Goal: Task Accomplishment & Management: Use online tool/utility

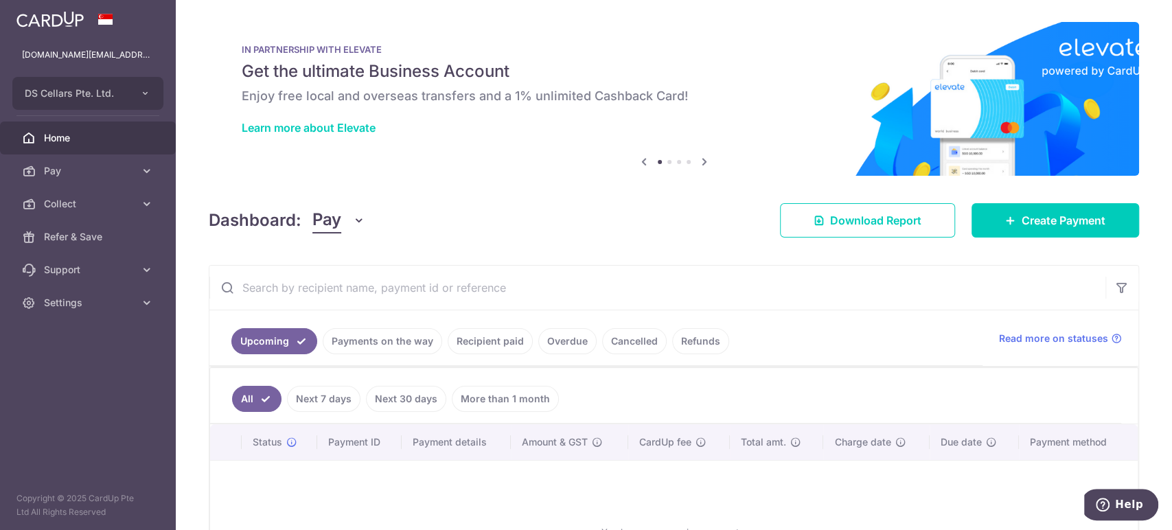
click at [473, 198] on div "Dashboard: Pay Pay Collect Download Report Download Report Create Payment" at bounding box center [674, 218] width 931 height 40
click at [84, 128] on link "Home" at bounding box center [88, 138] width 176 height 33
click at [975, 219] on link "Create Payment" at bounding box center [1056, 220] width 168 height 34
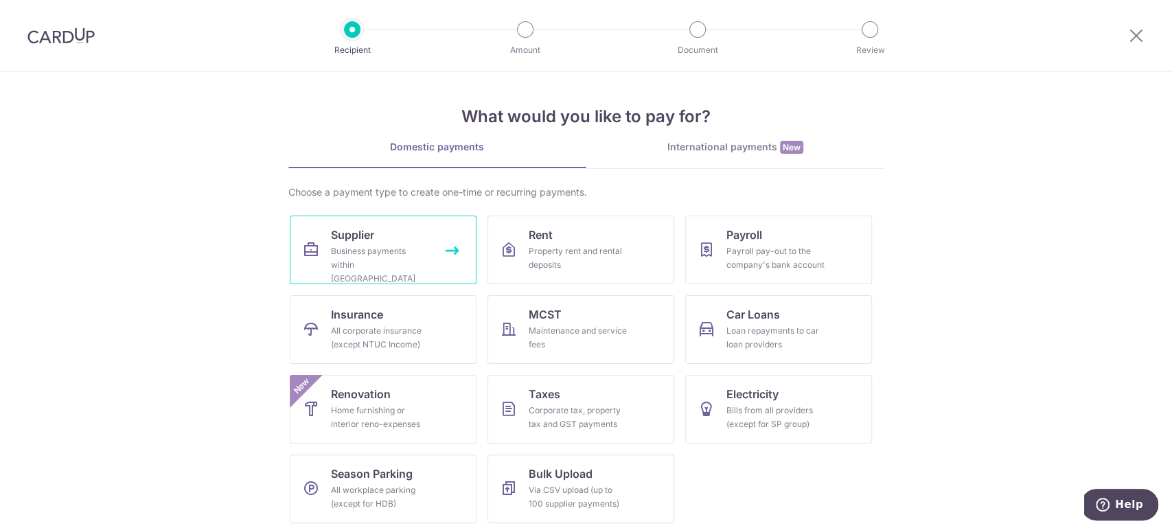
scroll to position [3, 0]
click at [331, 251] on div "Business payments within Singapore" at bounding box center [380, 262] width 99 height 41
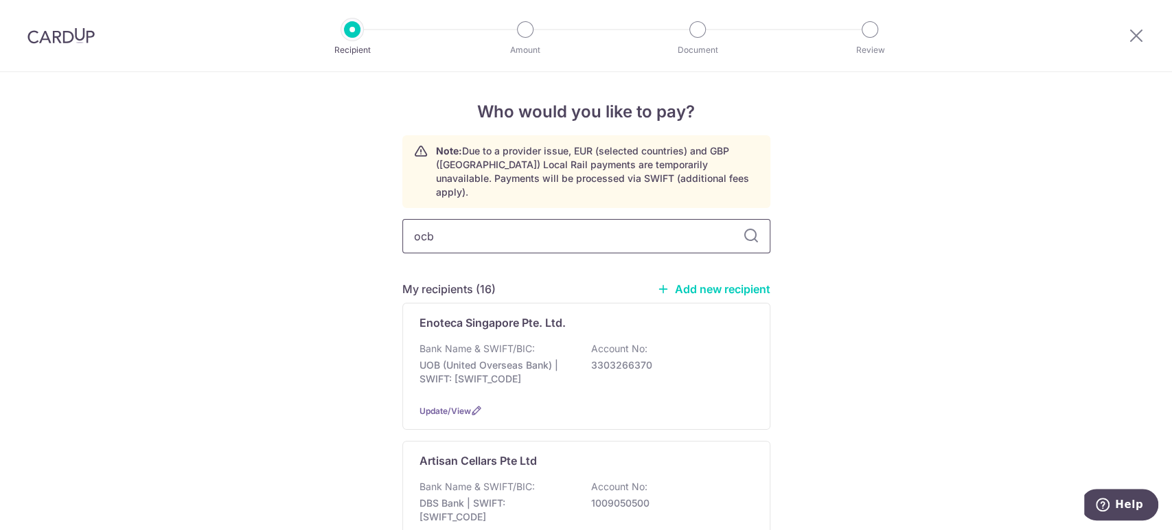
type input "ocbc"
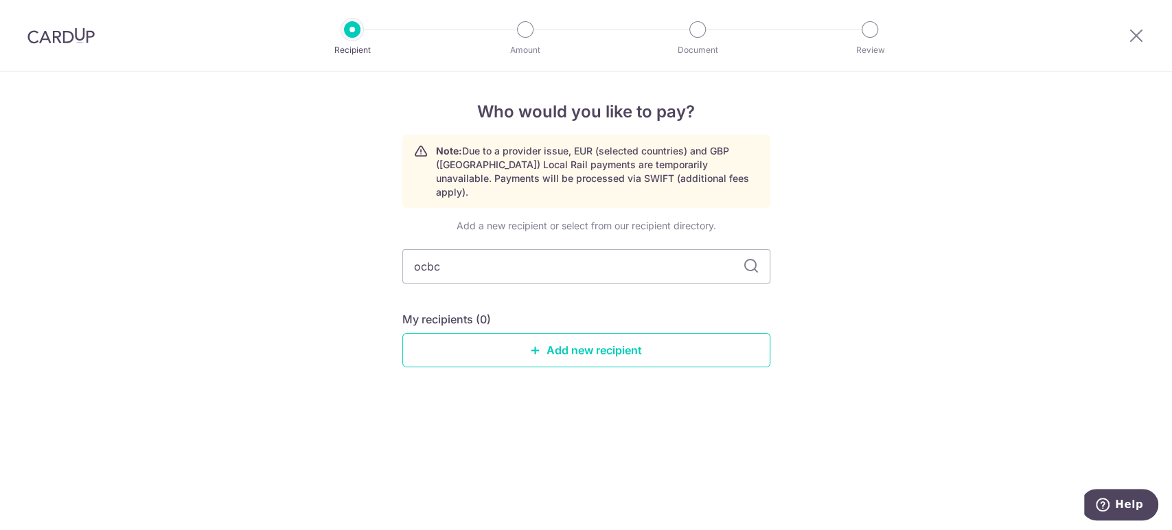
drag, startPoint x: 489, startPoint y: 249, endPoint x: 371, endPoint y: 268, distance: 119.7
click at [371, 268] on div "Who would you like to pay? Note: Due to a provider issue, EUR (selected countri…" at bounding box center [586, 301] width 1172 height 458
type input "Over"
type input "Overse"
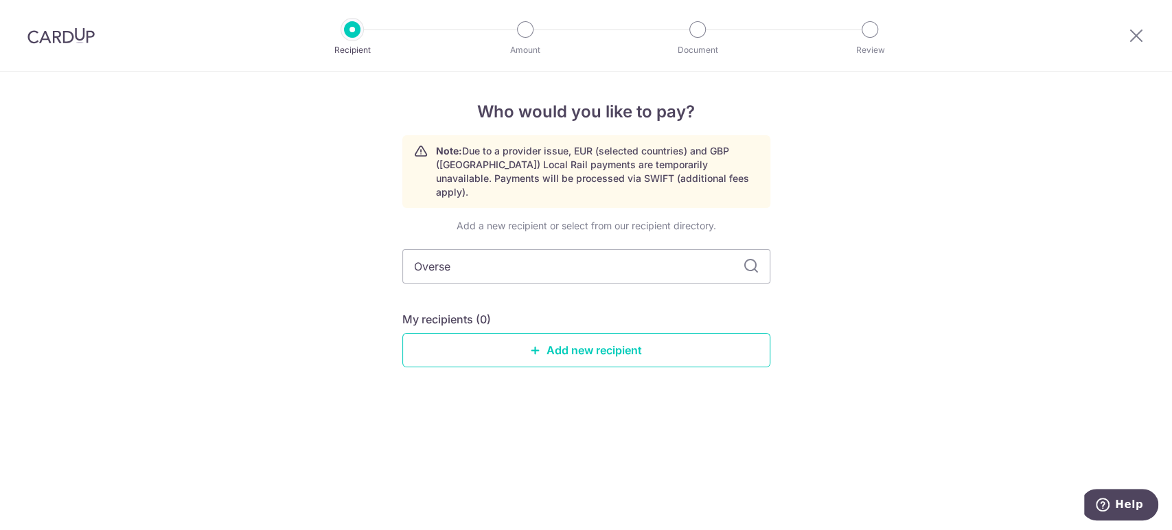
type input "Overses"
type input "Overseas"
type input "O"
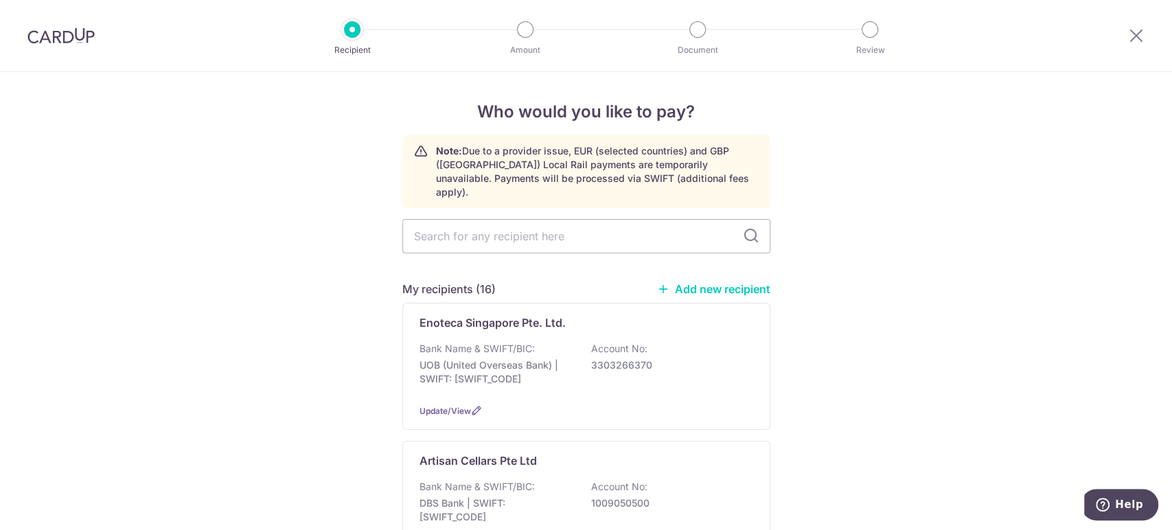
click at [698, 282] on link "Add new recipient" at bounding box center [713, 289] width 113 height 14
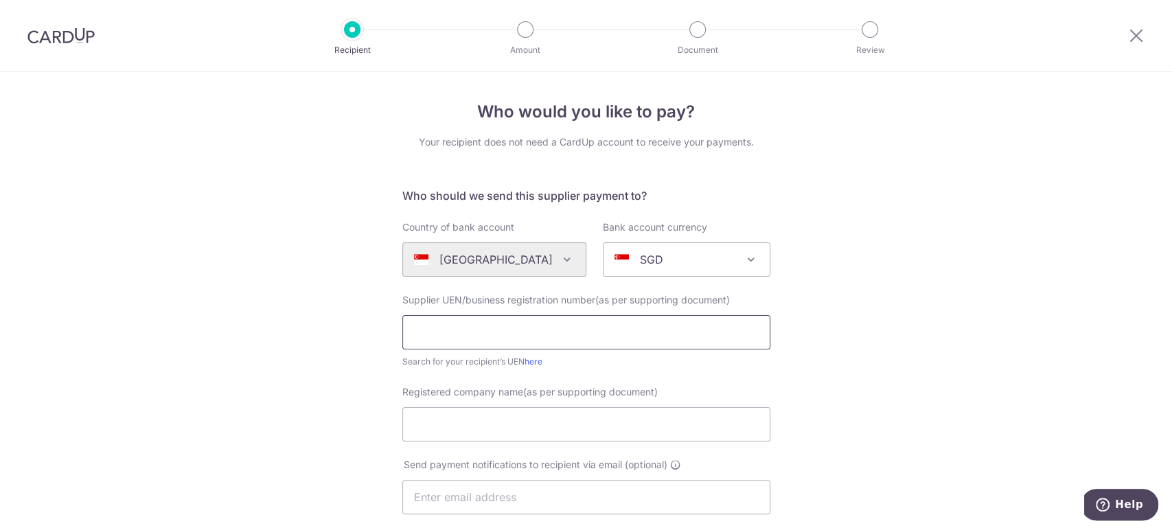
click at [545, 321] on input "text" at bounding box center [586, 332] width 368 height 34
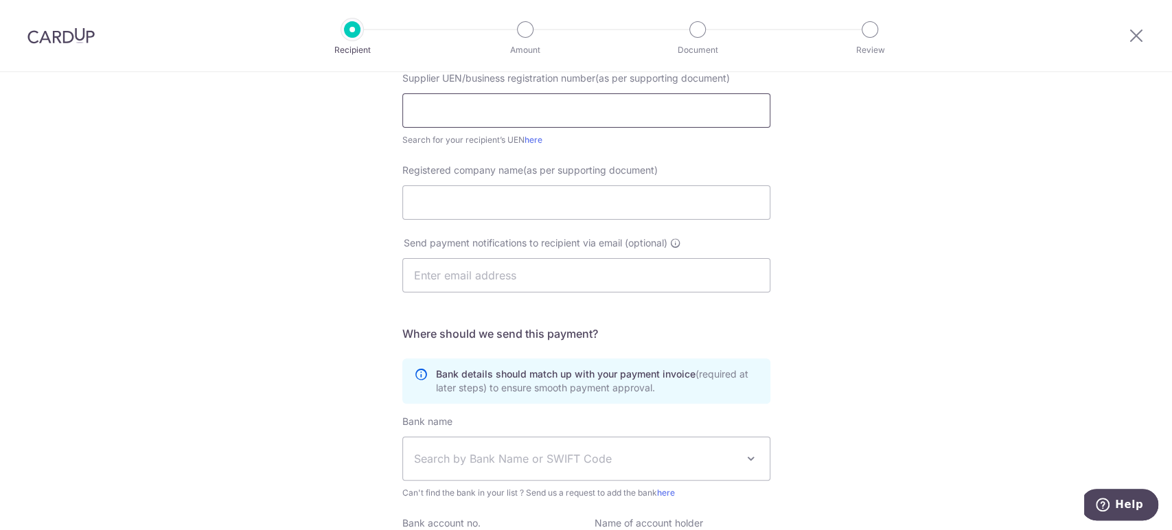
scroll to position [229, 0]
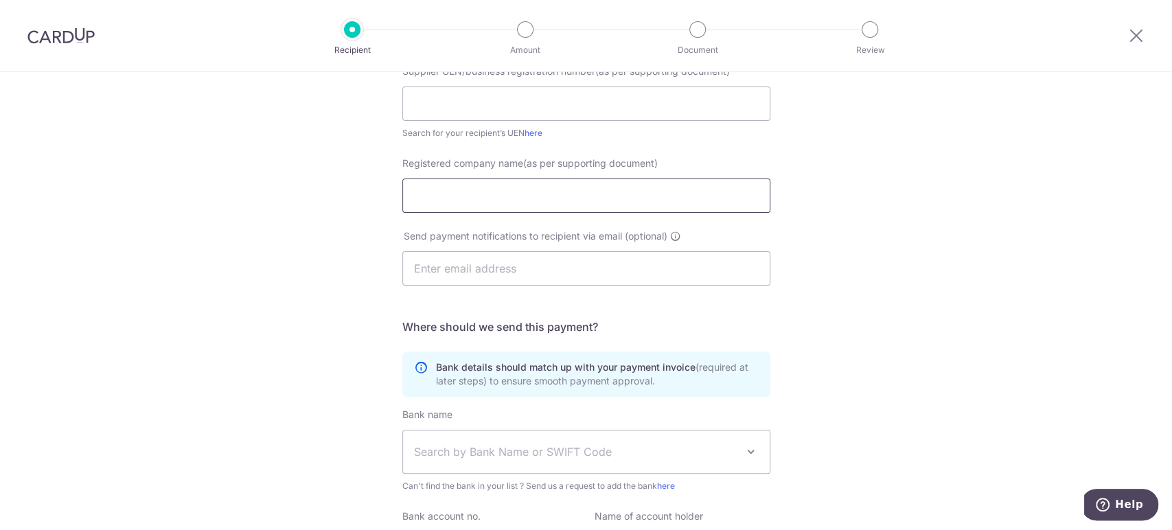
click at [551, 203] on input "Registered company name(as per supporting document)" at bounding box center [586, 196] width 368 height 34
click at [813, 186] on div "Who would you like to pay? Your recipient does not need a CardUp account to rec…" at bounding box center [586, 259] width 1172 height 832
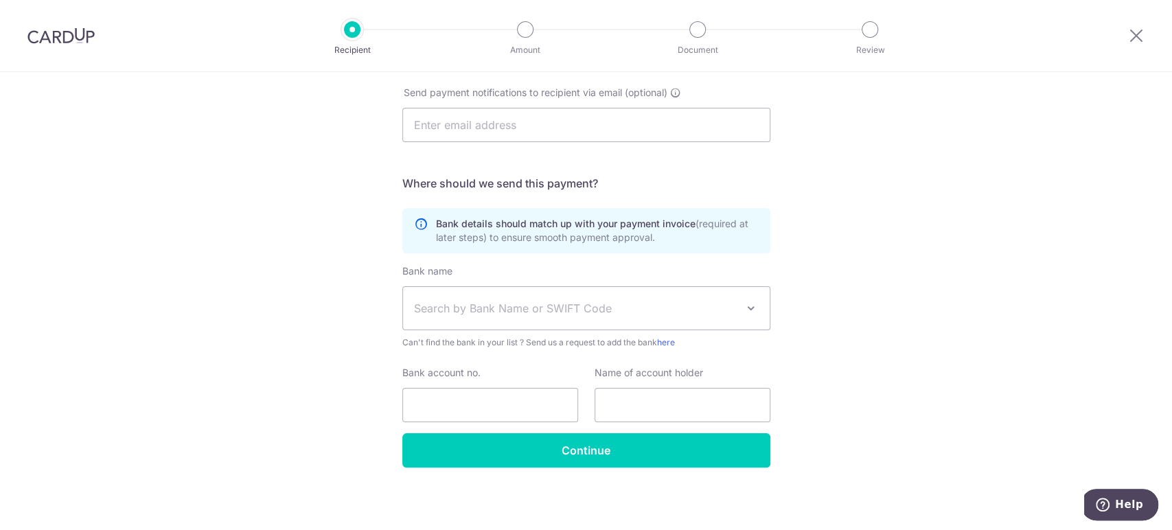
scroll to position [374, 0]
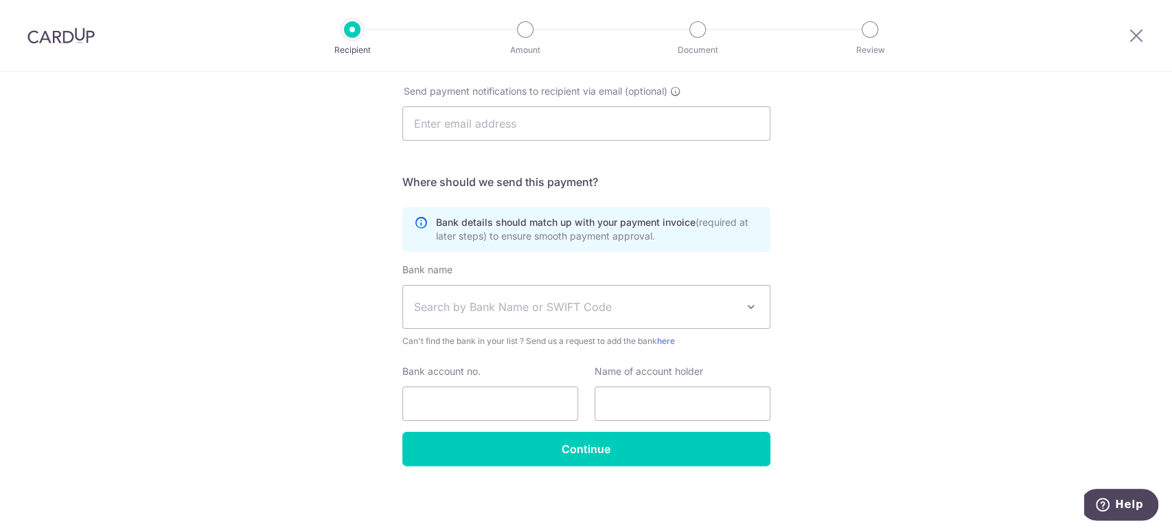
click at [664, 312] on span "Search by Bank Name or SWIFT Code" at bounding box center [575, 307] width 323 height 16
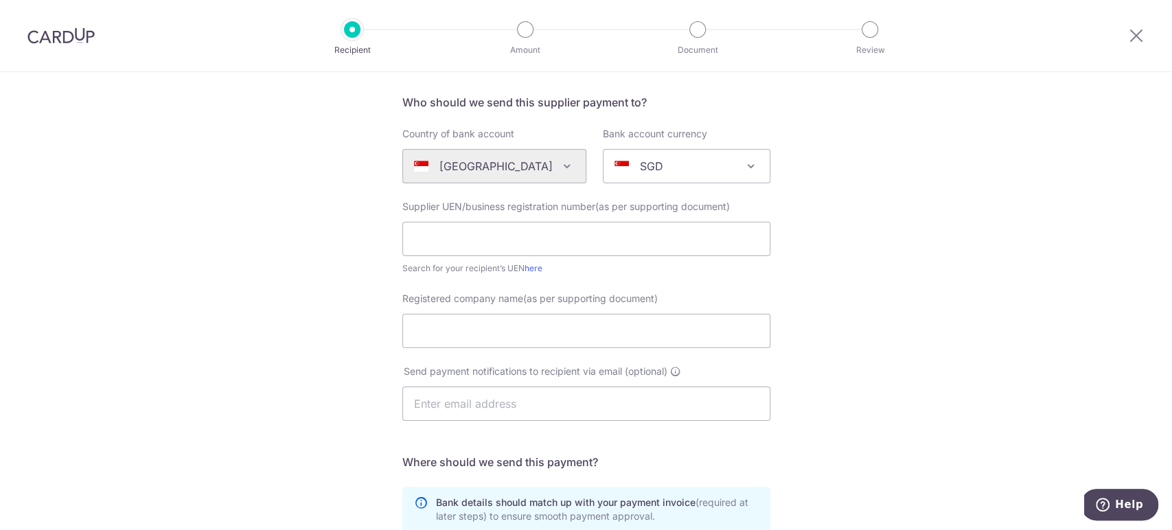
scroll to position [0, 0]
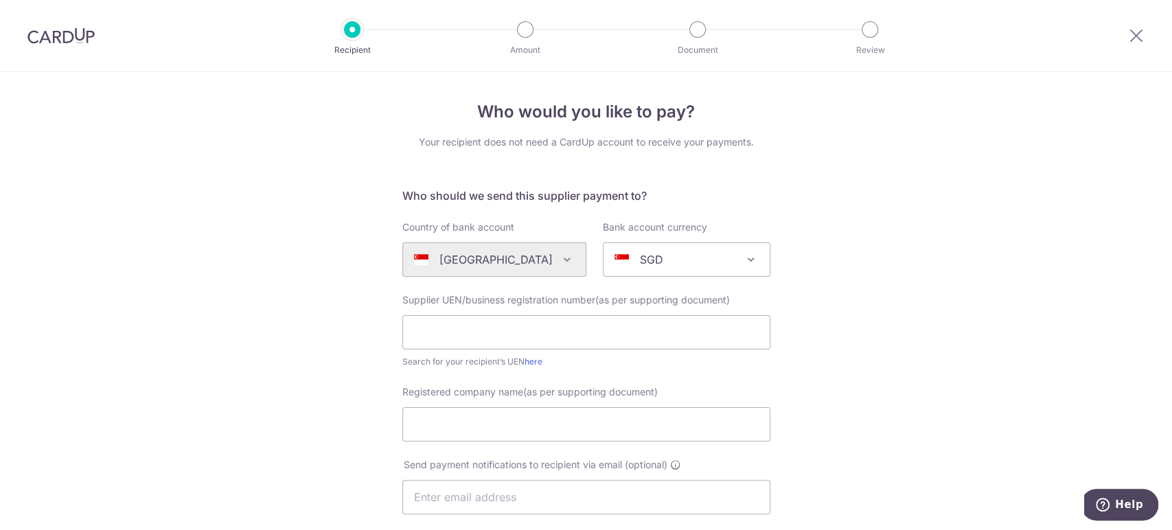
click at [352, 24] on div at bounding box center [352, 29] width 16 height 16
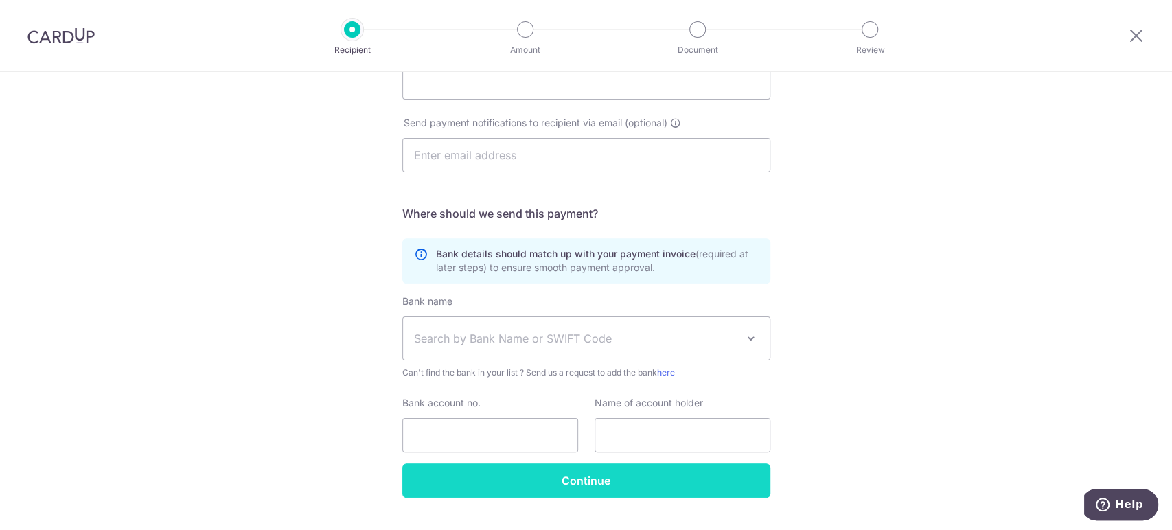
scroll to position [374, 0]
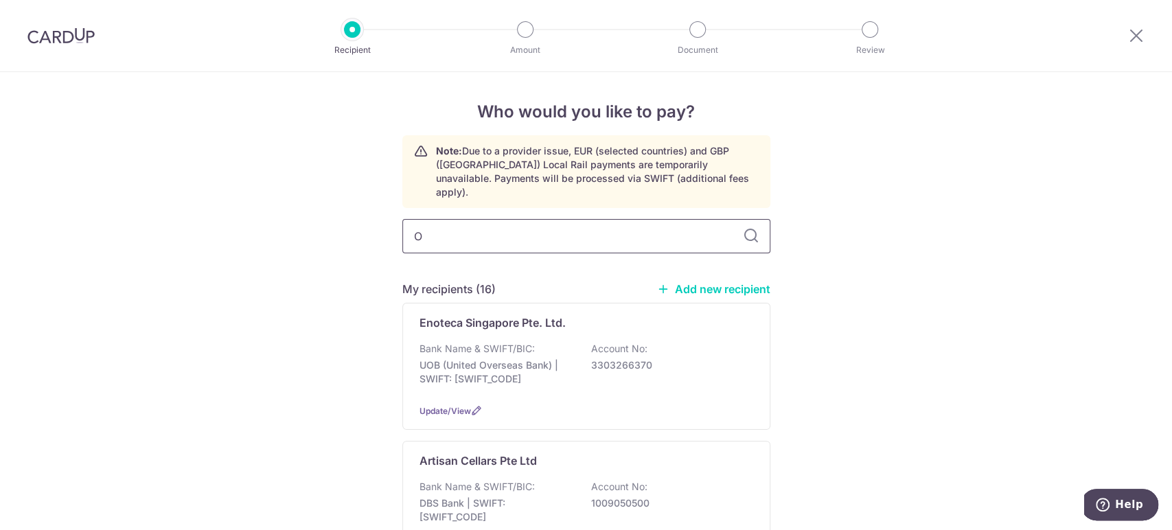
type input "OC"
type input "OCBC"
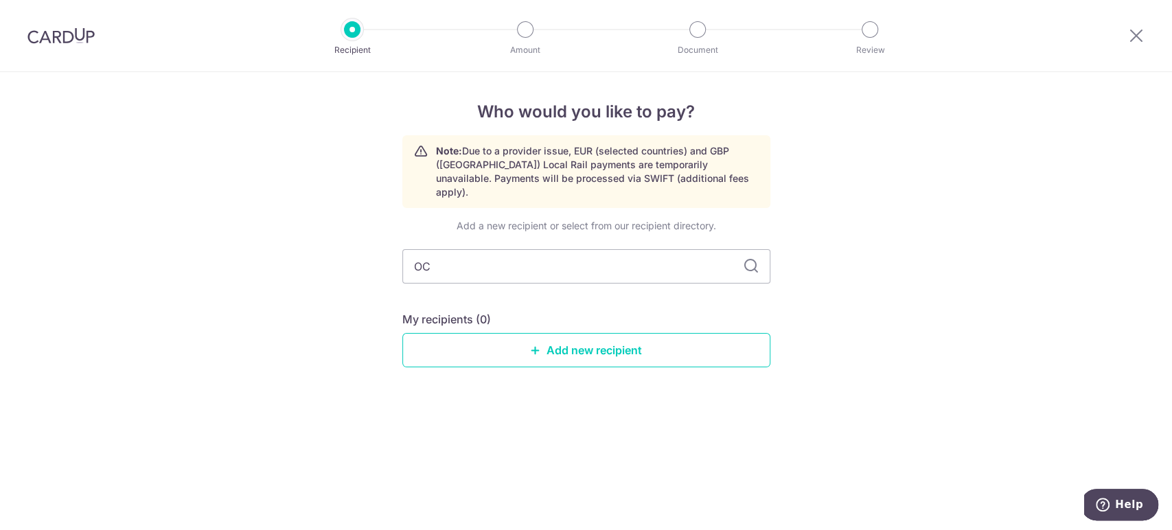
type input "O"
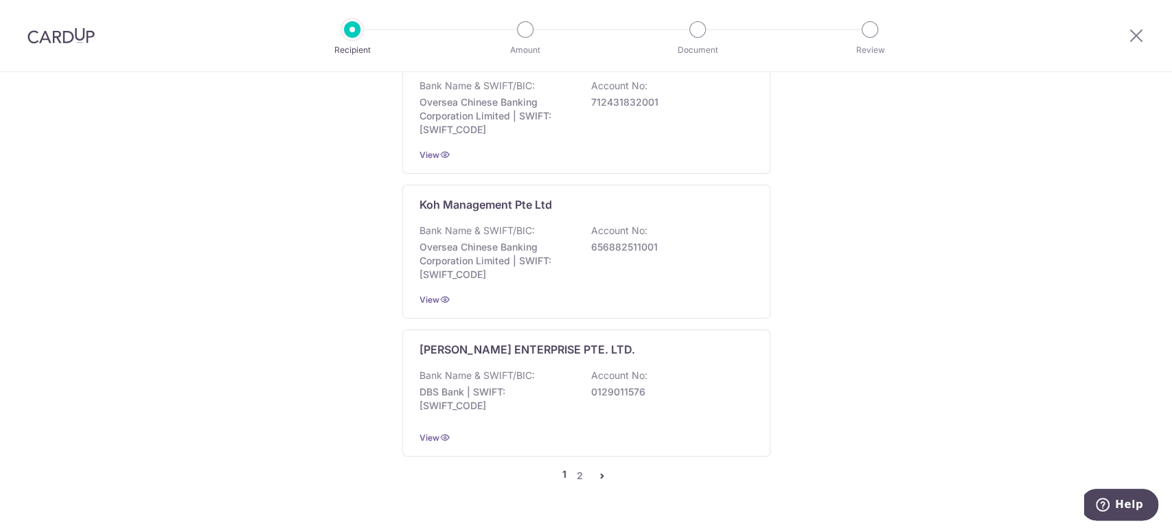
scroll to position [2718, 0]
click at [577, 464] on link "2" at bounding box center [580, 472] width 16 height 16
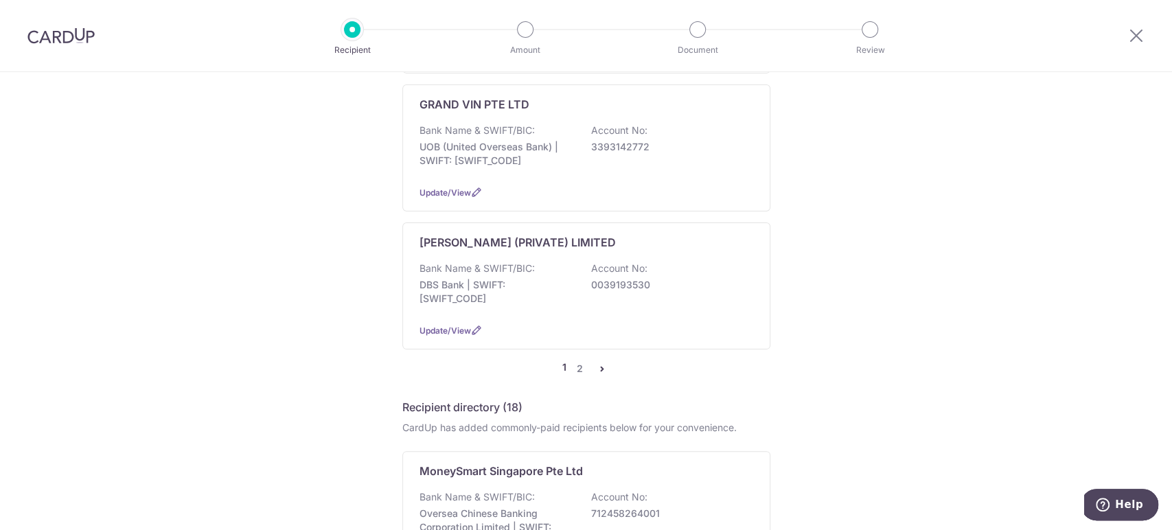
scroll to position [1374, 0]
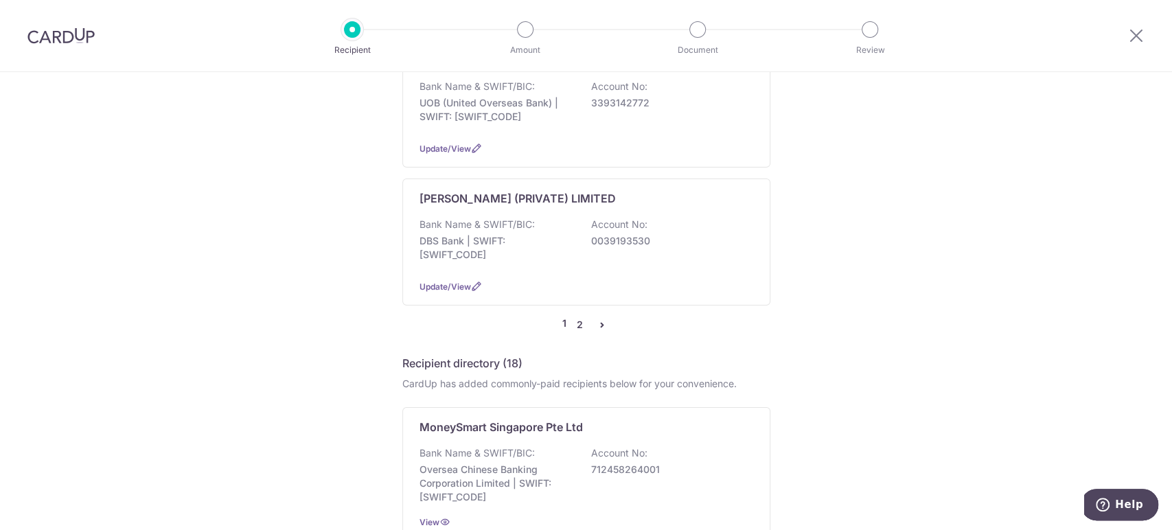
click at [577, 317] on link "2" at bounding box center [580, 325] width 16 height 16
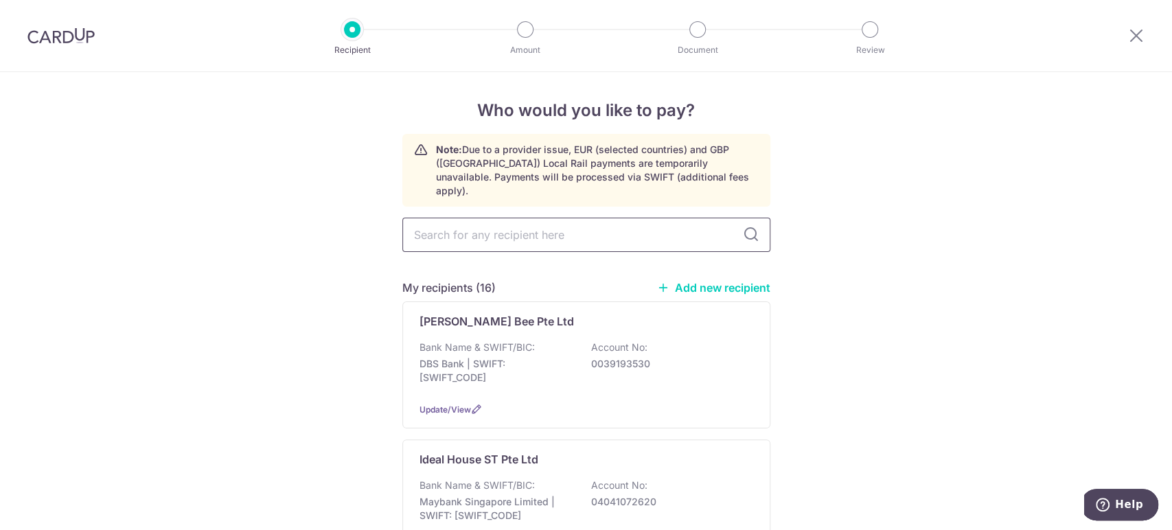
scroll to position [0, 0]
click at [678, 282] on link "Add new recipient" at bounding box center [713, 289] width 113 height 14
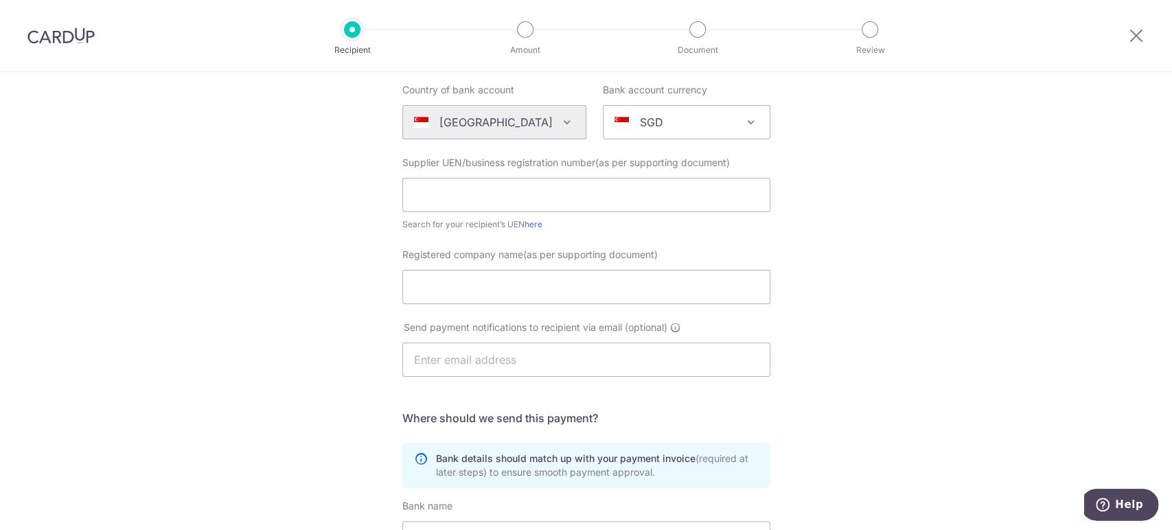
scroll to position [68, 0]
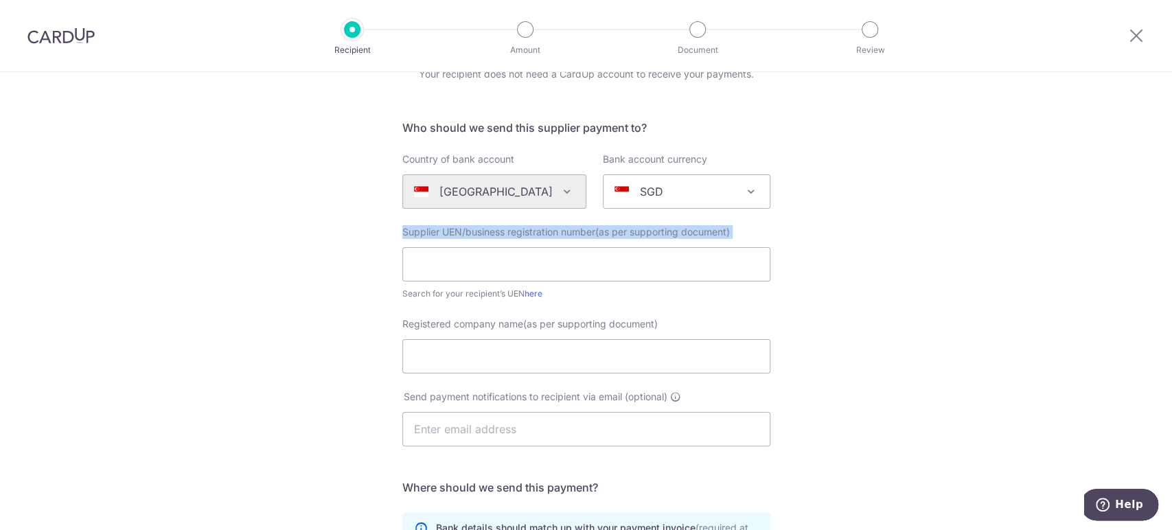
drag, startPoint x: 734, startPoint y: 228, endPoint x: 450, endPoint y: 224, distance: 284.4
click at [450, 224] on form "Who should we send this supplier payment to? Country of bank account Algeria An…" at bounding box center [586, 446] width 368 height 652
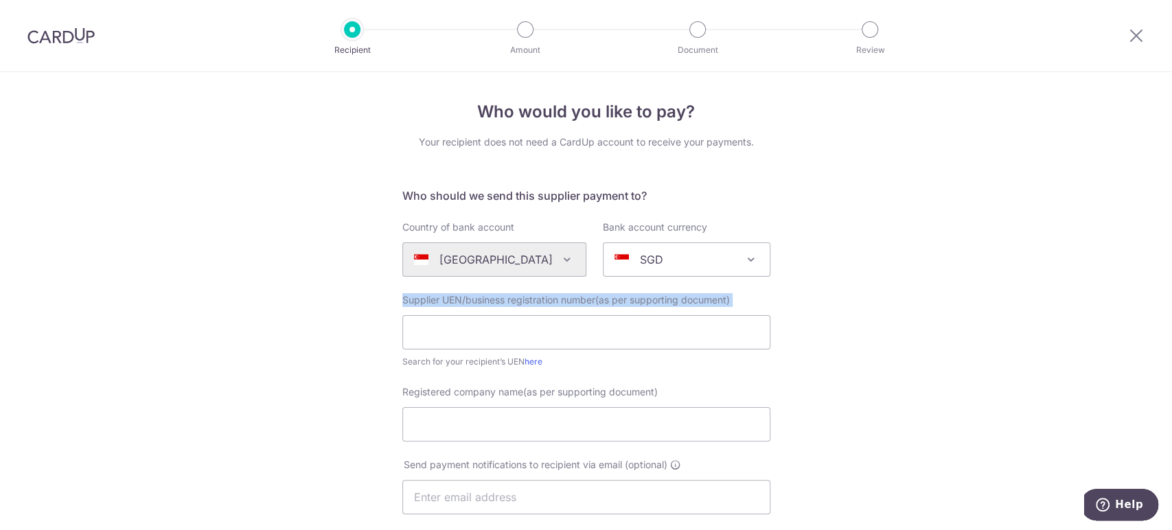
scroll to position [0, 0]
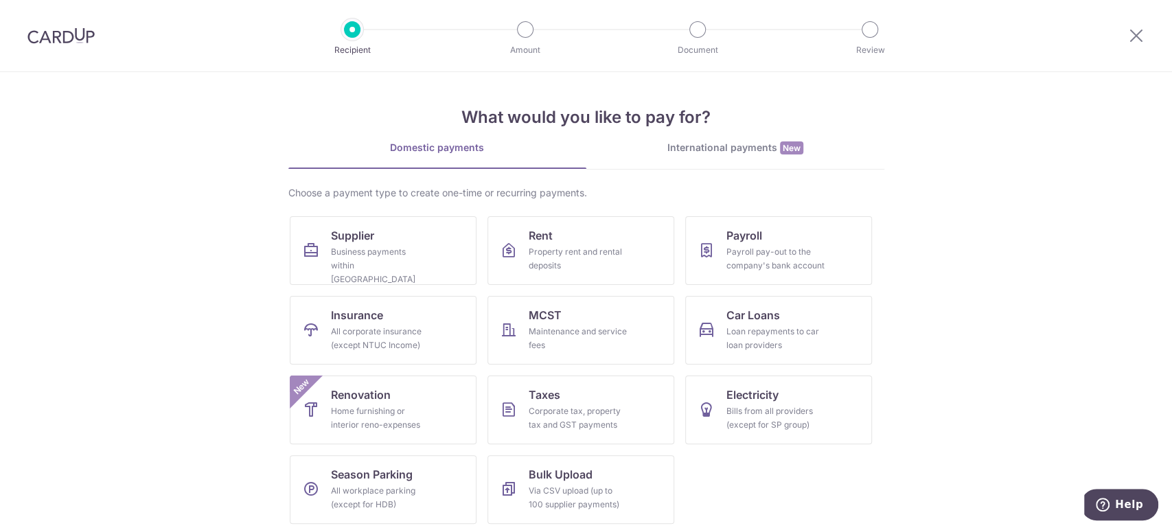
scroll to position [3, 0]
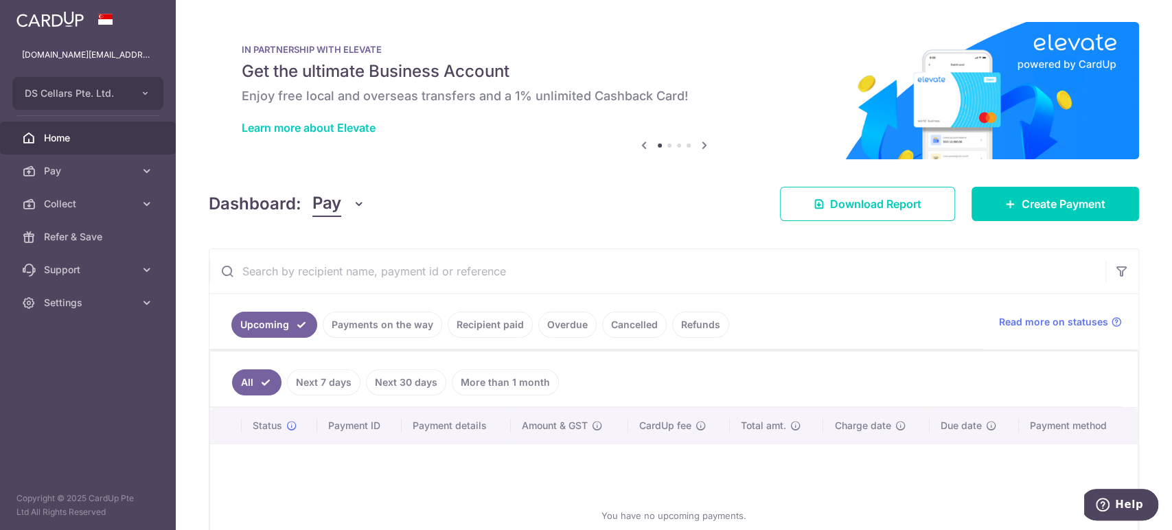
click at [336, 205] on span "Pay" at bounding box center [326, 204] width 29 height 26
click at [374, 278] on link "Collect" at bounding box center [384, 275] width 143 height 33
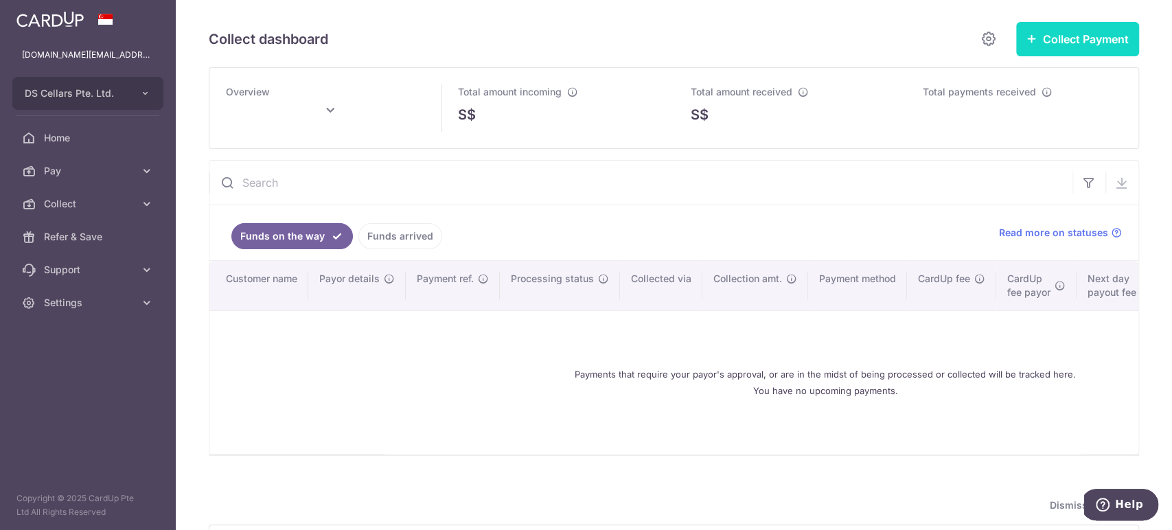
click at [1100, 46] on button "Collect Payment" at bounding box center [1077, 39] width 123 height 34
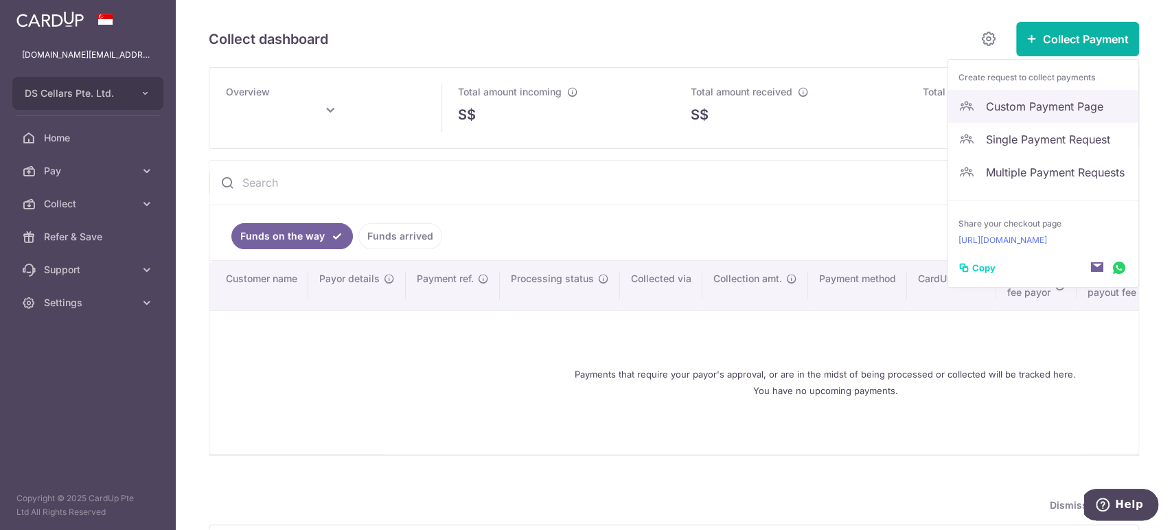
click at [1033, 105] on span "Custom Payment Page" at bounding box center [1056, 106] width 141 height 16
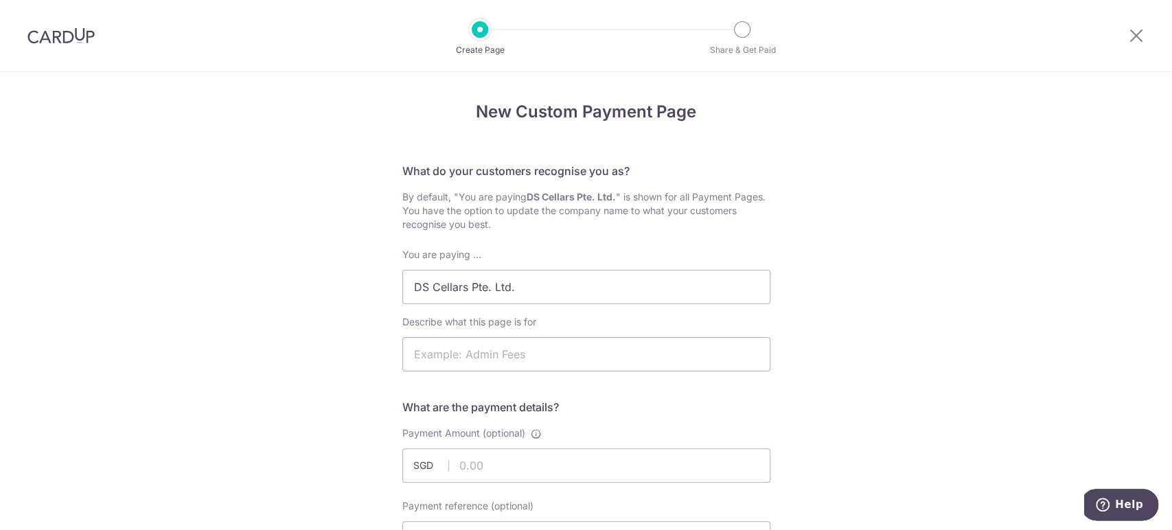
scroll to position [76, 0]
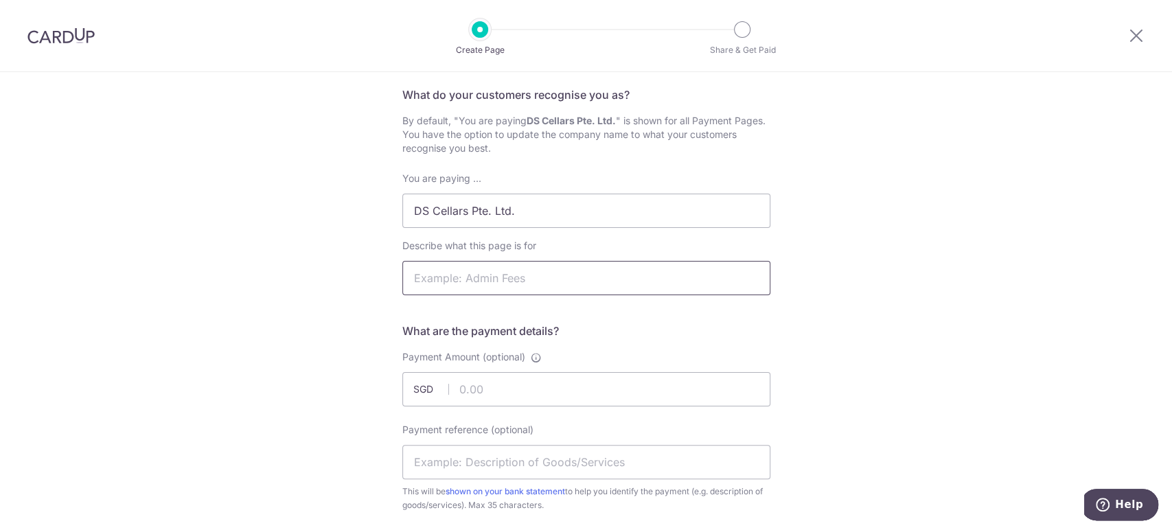
click at [528, 284] on input "Describe what this page is for" at bounding box center [586, 278] width 368 height 34
paste input "Global Investment Banking Wine Appreciation Event"
type input "Global Investment Banking Wine Appreciation Event"
click at [528, 386] on input "Payment Amount (optional)" at bounding box center [586, 389] width 368 height 34
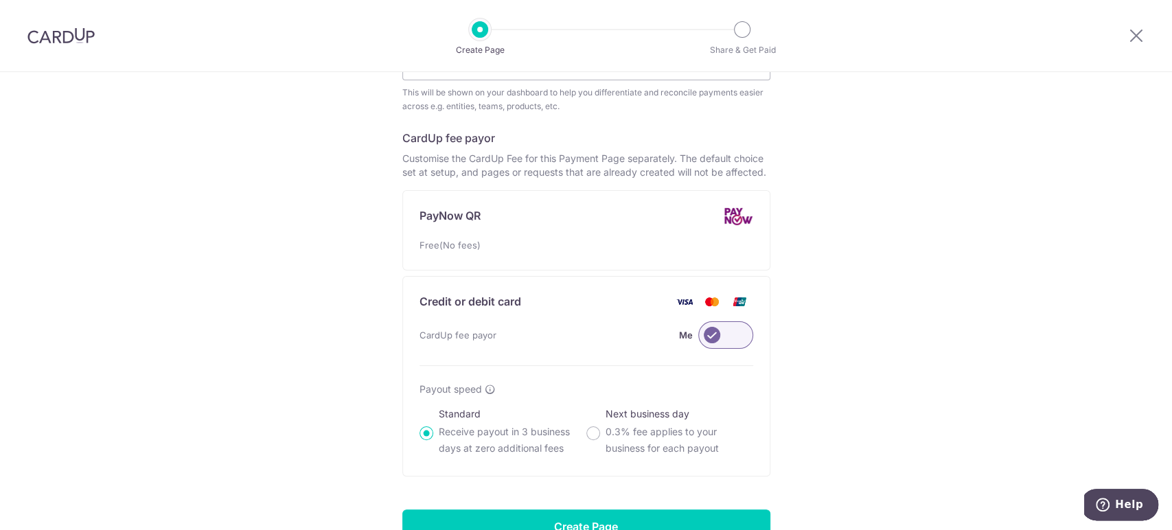
scroll to position [763, 0]
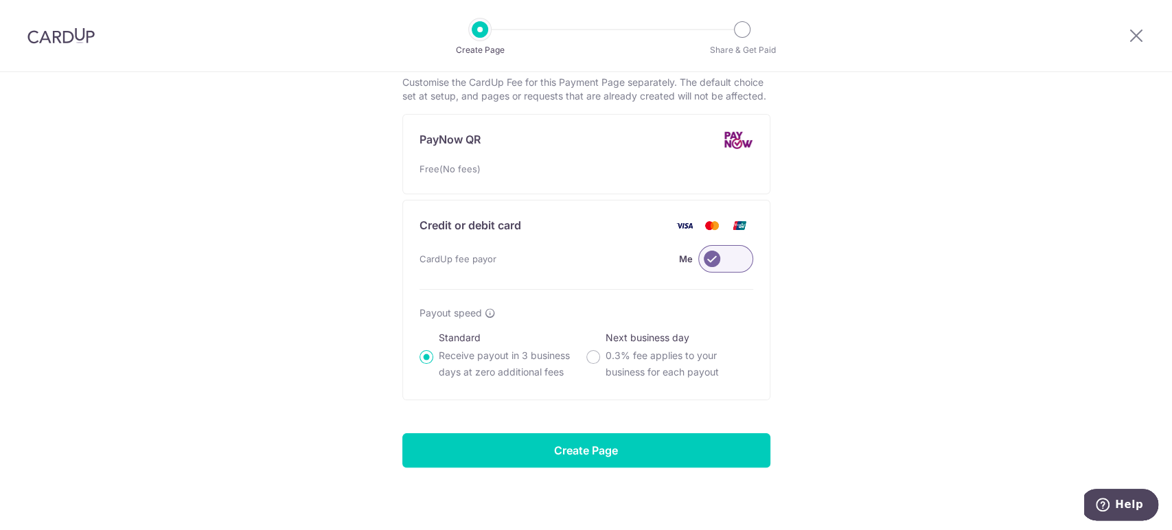
type input "1090.00"
click at [719, 258] on label at bounding box center [725, 258] width 55 height 27
click at [0, 0] on input "Me" at bounding box center [0, 0] width 0 height 0
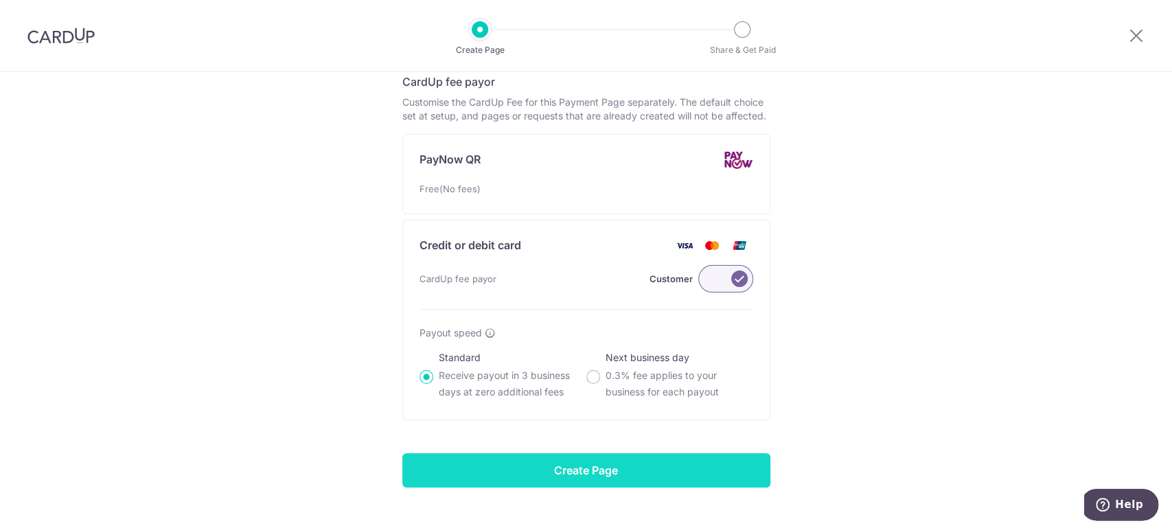
scroll to position [769, 0]
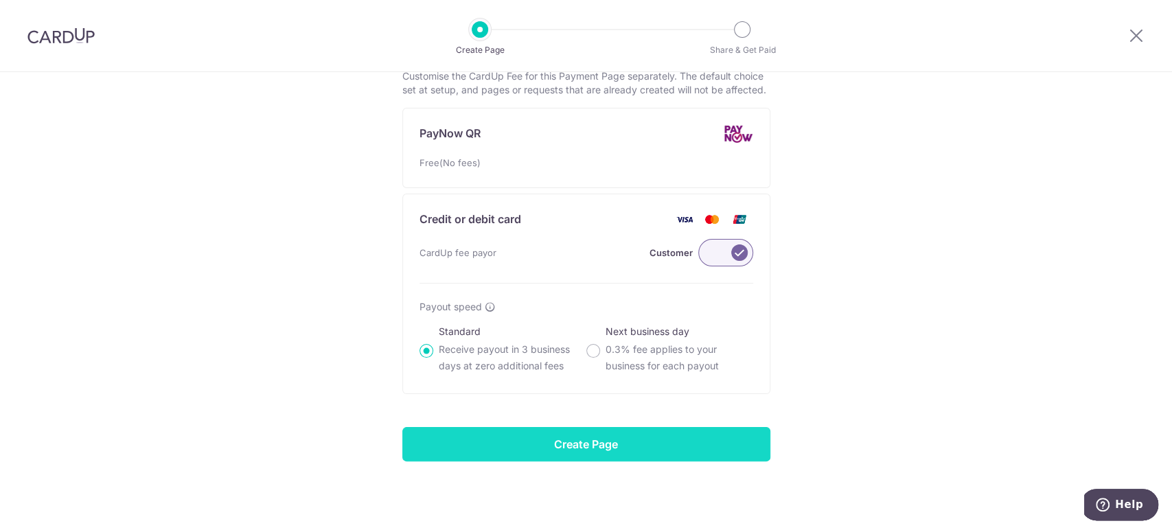
click at [509, 434] on input "Create Page" at bounding box center [586, 444] width 368 height 34
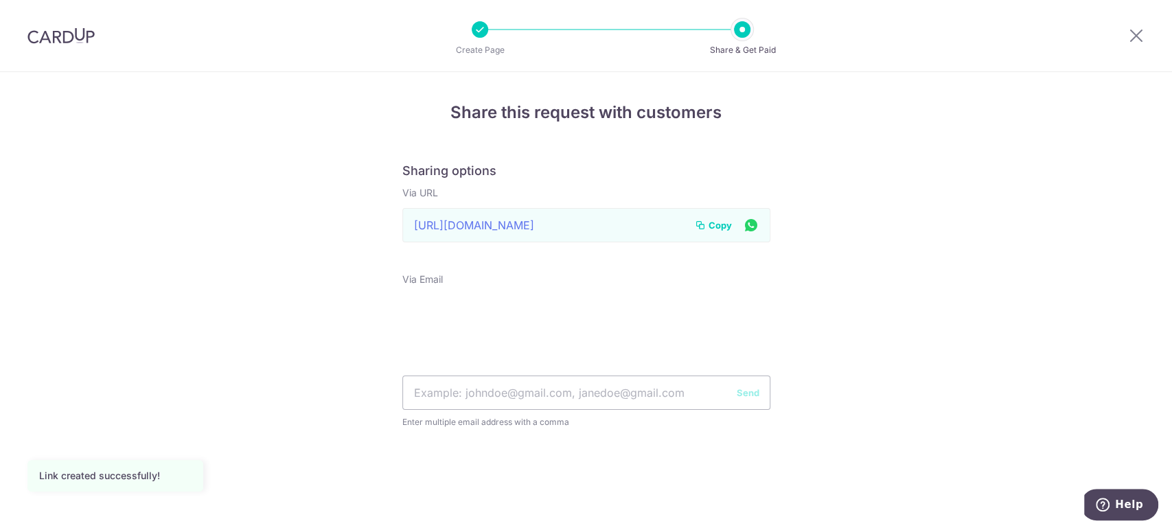
click at [712, 221] on span "Copy" at bounding box center [720, 225] width 23 height 14
click at [475, 36] on div "Create Page" at bounding box center [480, 29] width 16 height 16
click at [481, 31] on div at bounding box center [480, 29] width 16 height 16
click at [479, 56] on p "Create Page" at bounding box center [480, 50] width 102 height 14
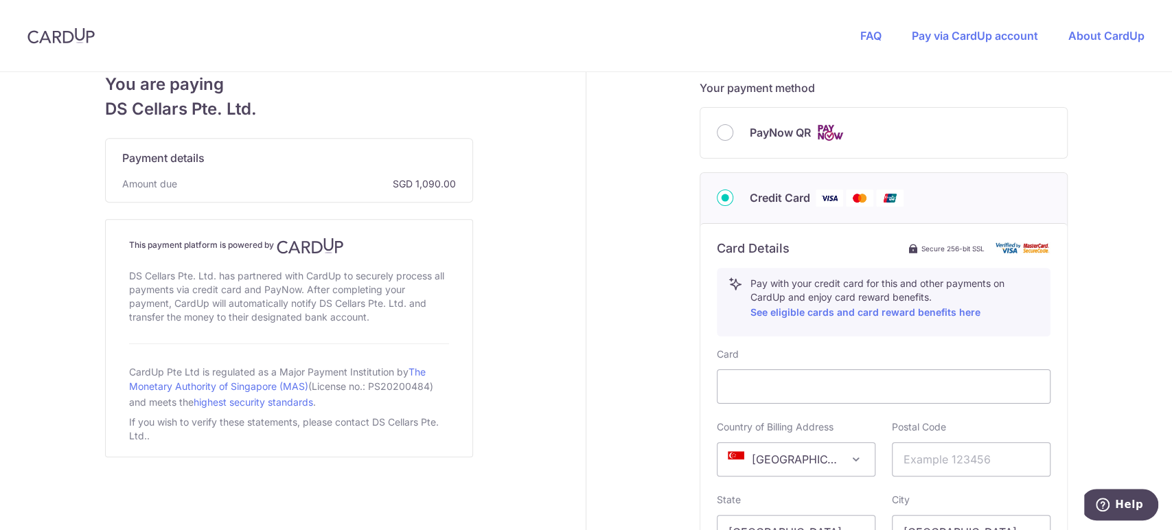
scroll to position [534, 0]
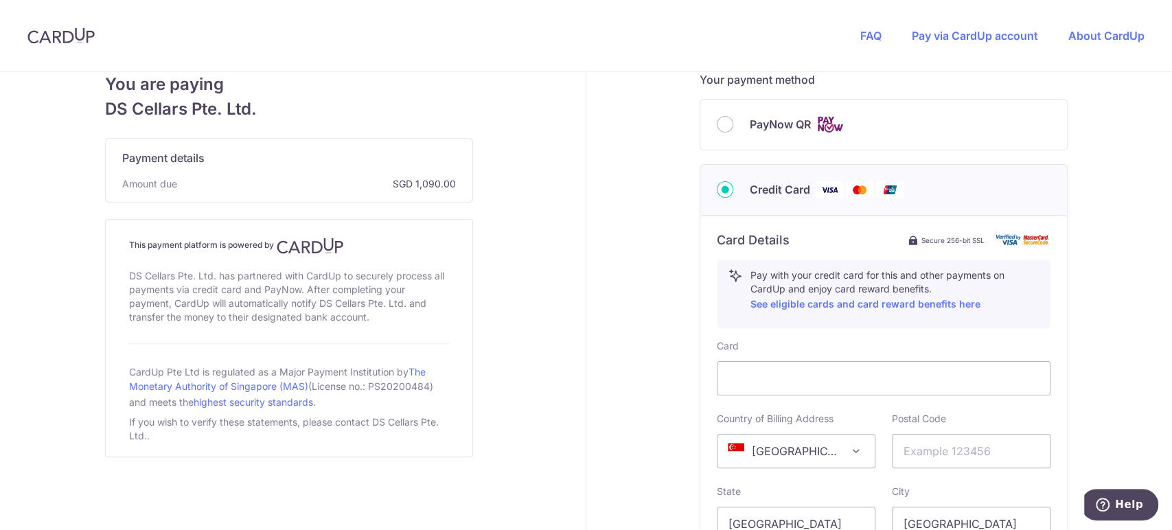
click at [885, 189] on img at bounding box center [889, 189] width 27 height 17
click at [733, 189] on input "Credit Card" at bounding box center [725, 189] width 16 height 16
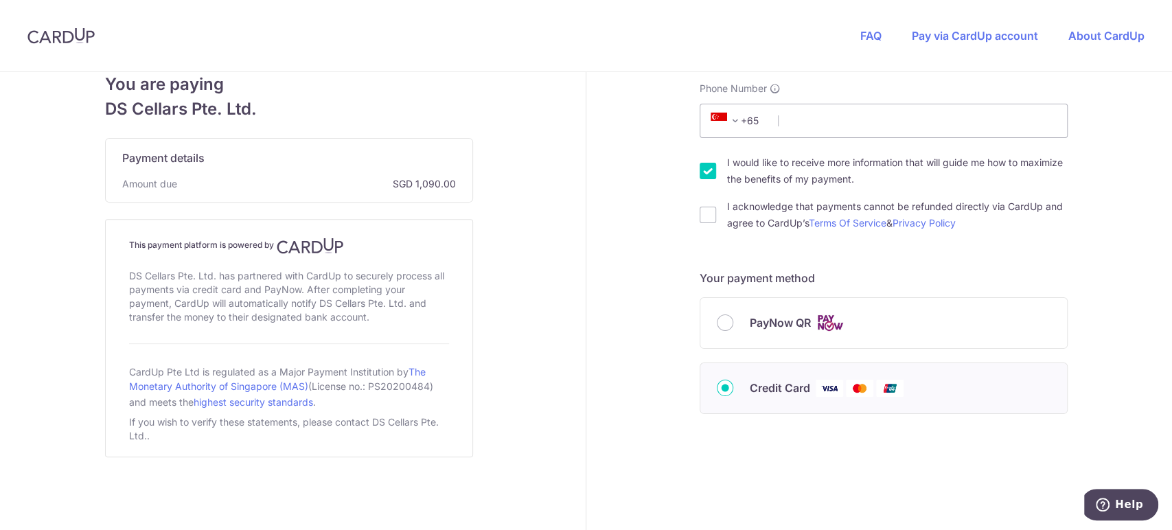
scroll to position [335, 0]
click at [911, 391] on label "Credit Card" at bounding box center [900, 388] width 301 height 17
click at [733, 391] on input "Credit Card" at bounding box center [725, 388] width 16 height 16
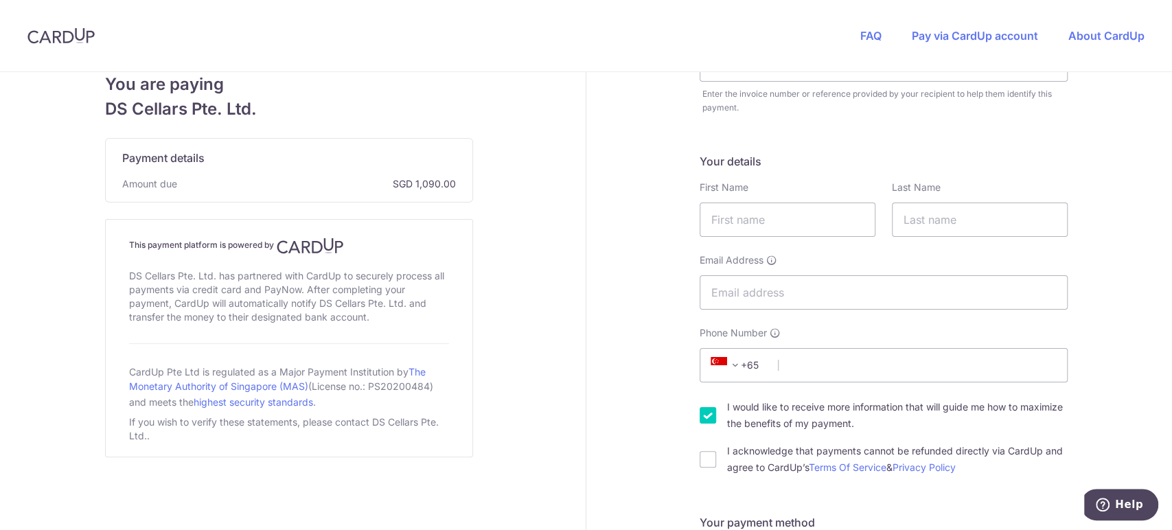
scroll to position [0, 0]
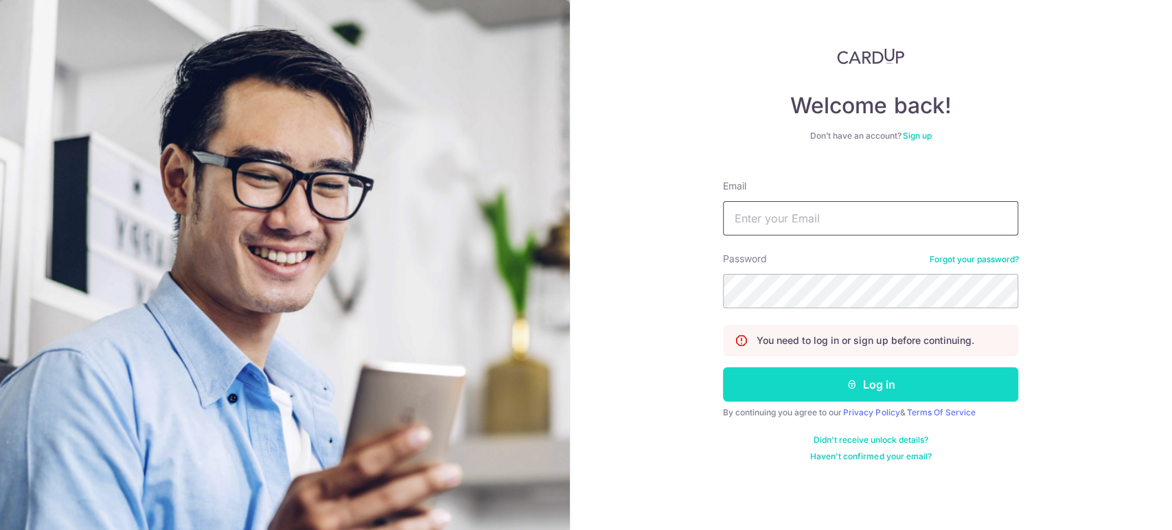
type input "[DOMAIN_NAME][EMAIL_ADDRESS][DOMAIN_NAME]"
click at [880, 383] on button "Log in" at bounding box center [870, 384] width 295 height 34
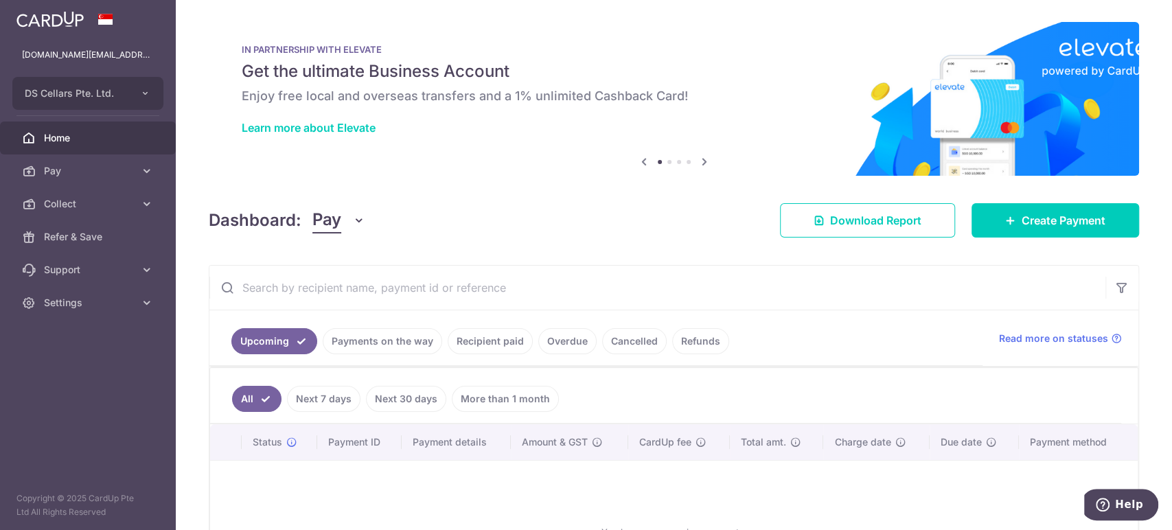
click at [352, 232] on button "Pay" at bounding box center [338, 220] width 53 height 26
click at [357, 284] on link "Collect" at bounding box center [384, 291] width 143 height 33
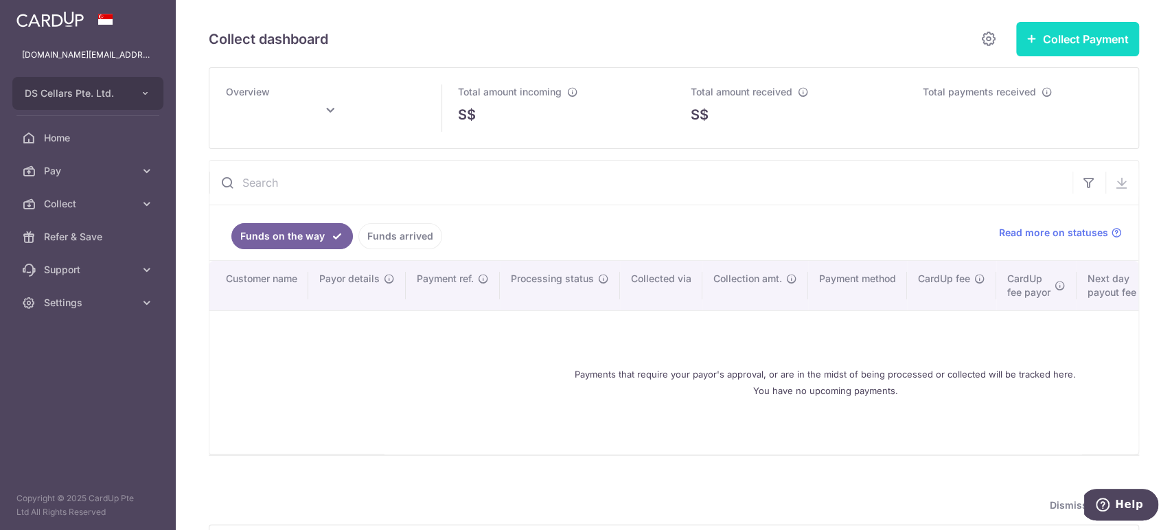
click at [1043, 54] on button "Collect Payment" at bounding box center [1077, 39] width 123 height 34
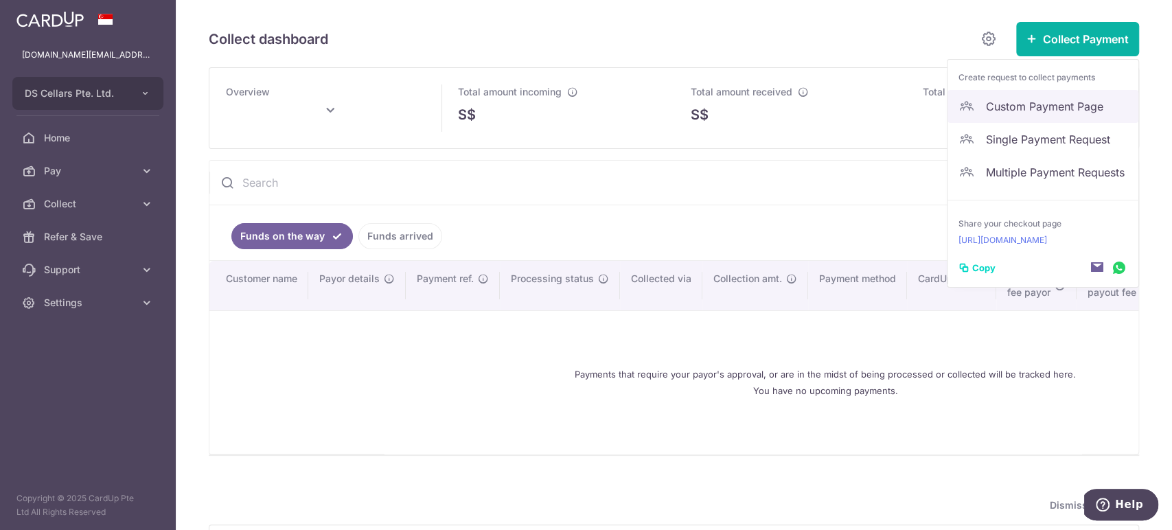
click at [1023, 113] on span "Custom Payment Page" at bounding box center [1056, 106] width 141 height 16
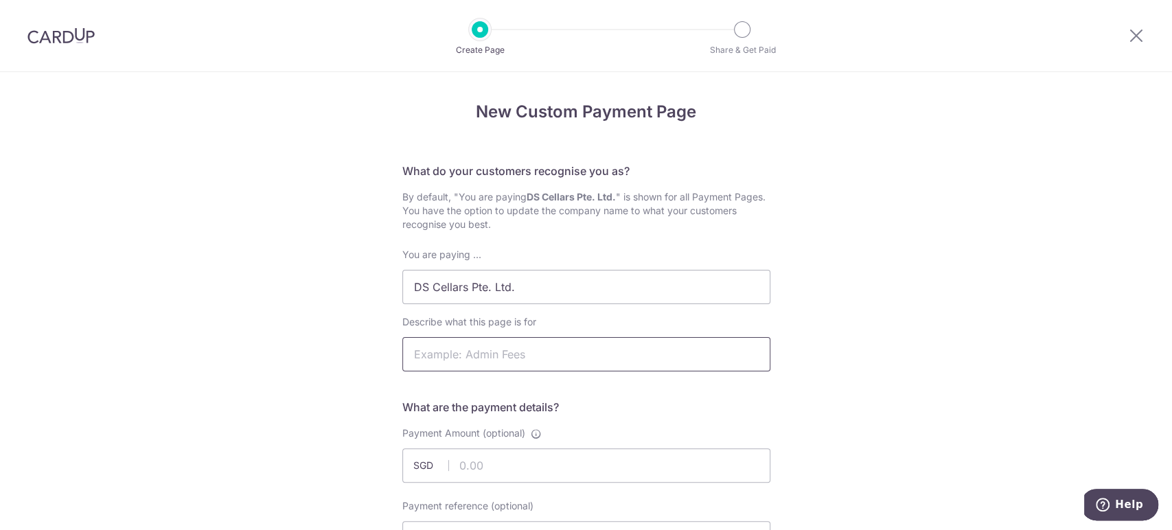
click at [500, 343] on input "Describe what this page is for" at bounding box center [586, 354] width 368 height 34
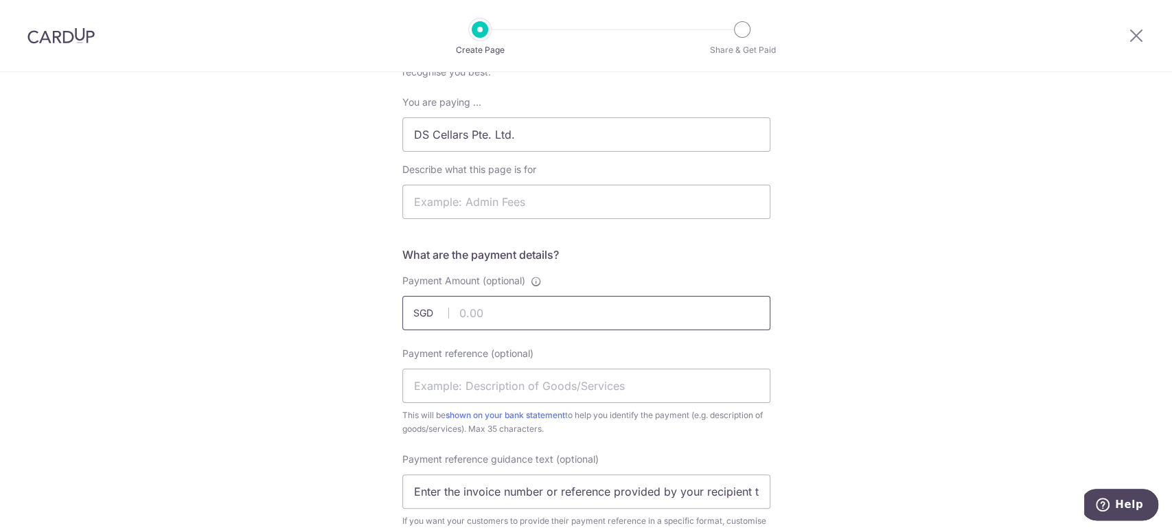
click at [570, 306] on input "Payment Amount (optional)" at bounding box center [586, 313] width 368 height 34
type input "976.42"
click at [582, 212] on input "Describe what this page is for" at bounding box center [586, 202] width 368 height 34
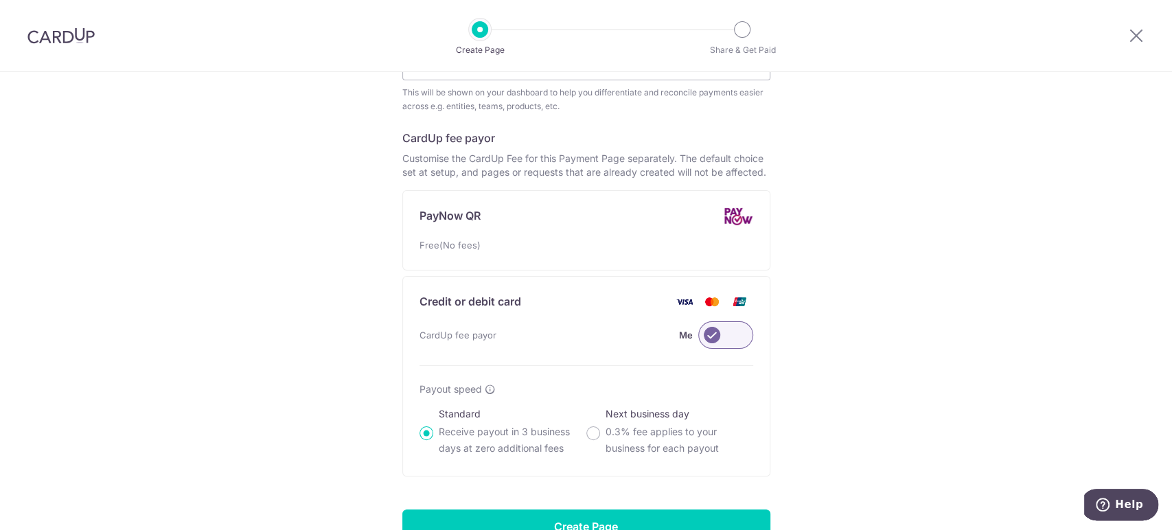
scroll to position [763, 0]
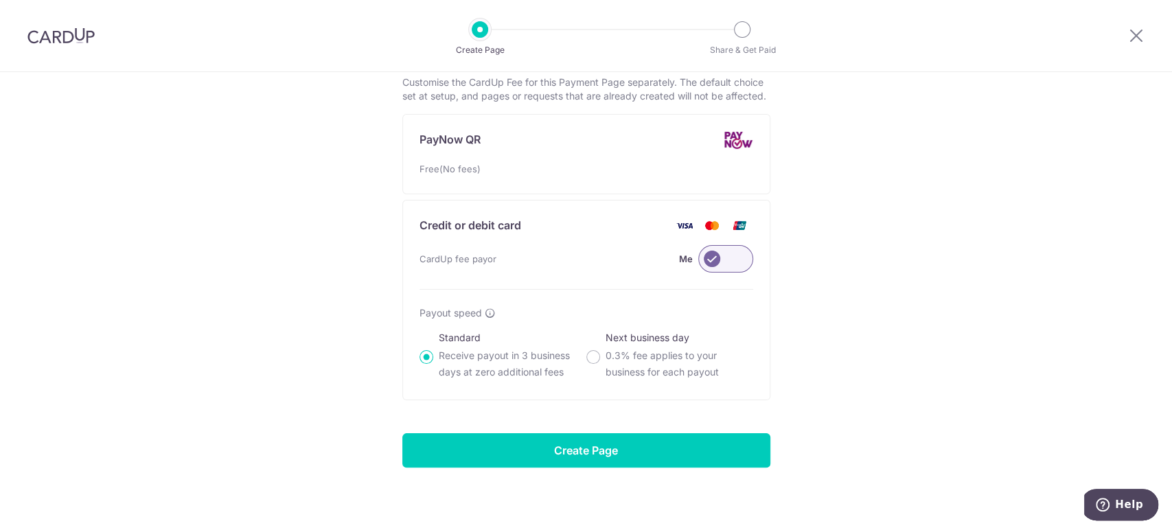
type input "F1 [DATE] and [DATE] event"
click at [731, 252] on label at bounding box center [725, 258] width 55 height 27
click at [0, 0] on input "Me" at bounding box center [0, 0] width 0 height 0
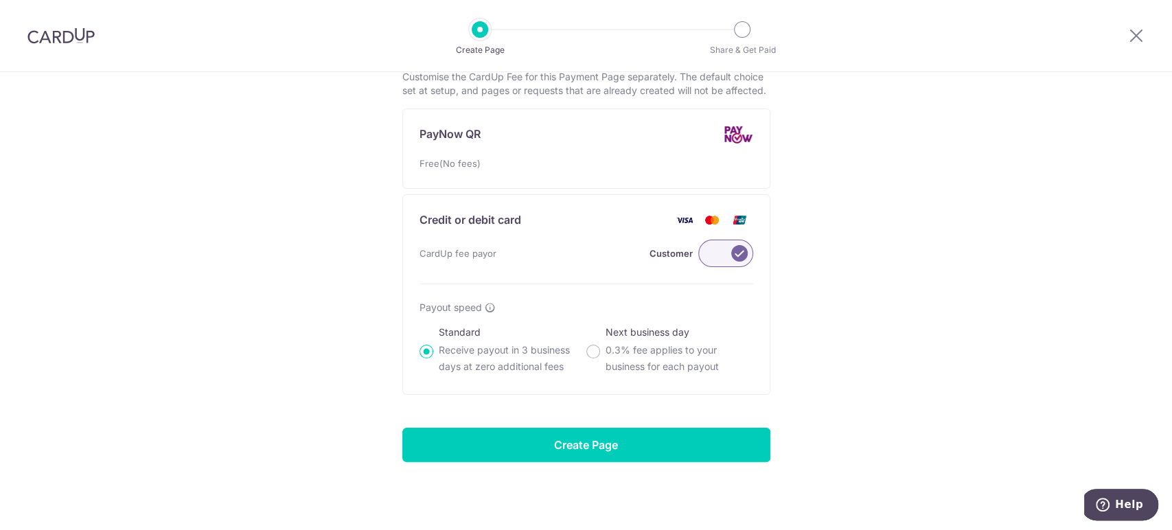
scroll to position [769, 0]
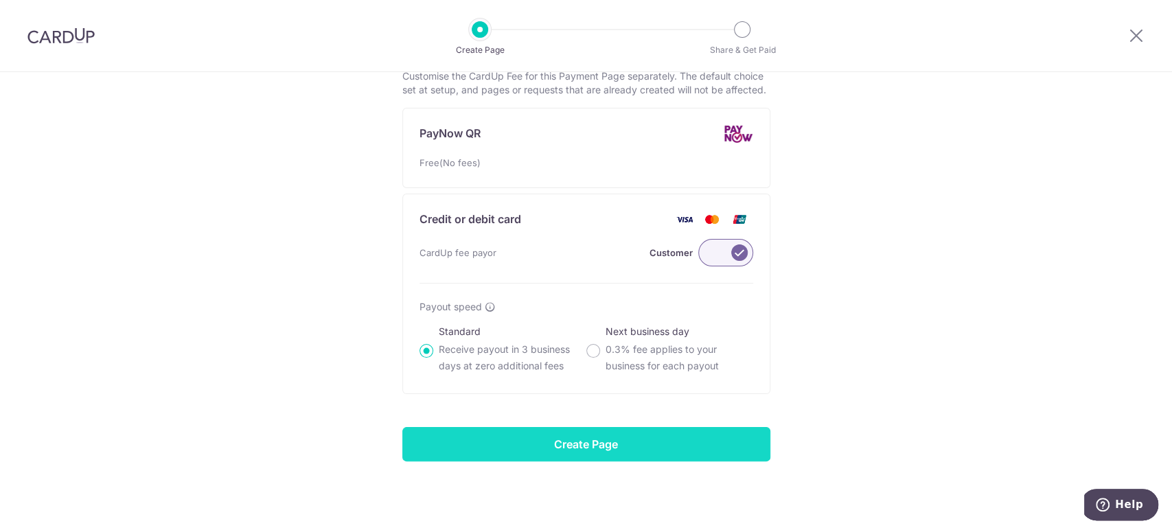
click at [633, 429] on input "Create Page" at bounding box center [586, 444] width 368 height 34
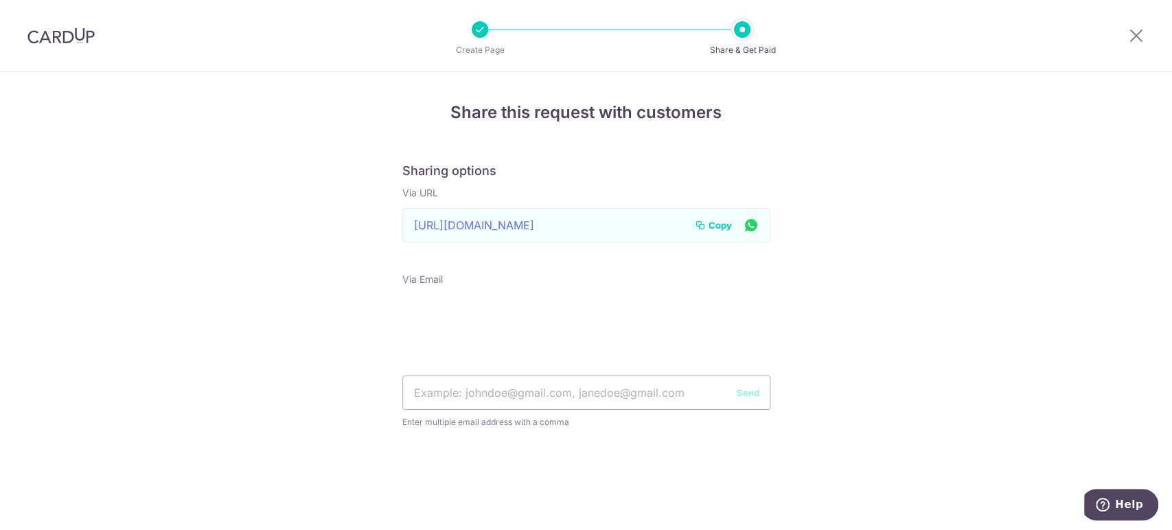
click at [718, 223] on span "Copy" at bounding box center [720, 225] width 23 height 14
click at [703, 221] on icon at bounding box center [700, 225] width 11 height 11
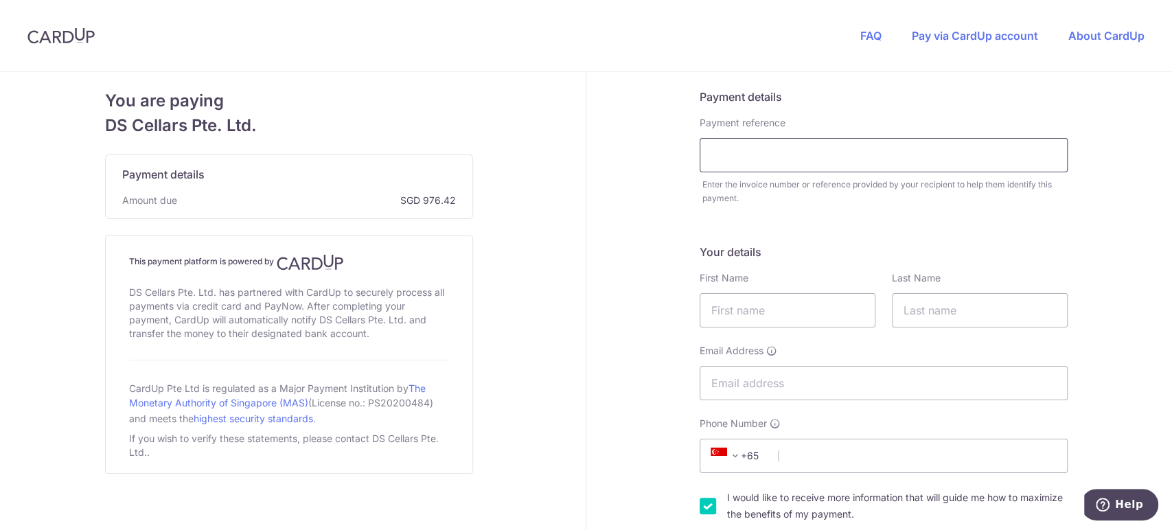
click at [764, 141] on input "text" at bounding box center [884, 155] width 368 height 34
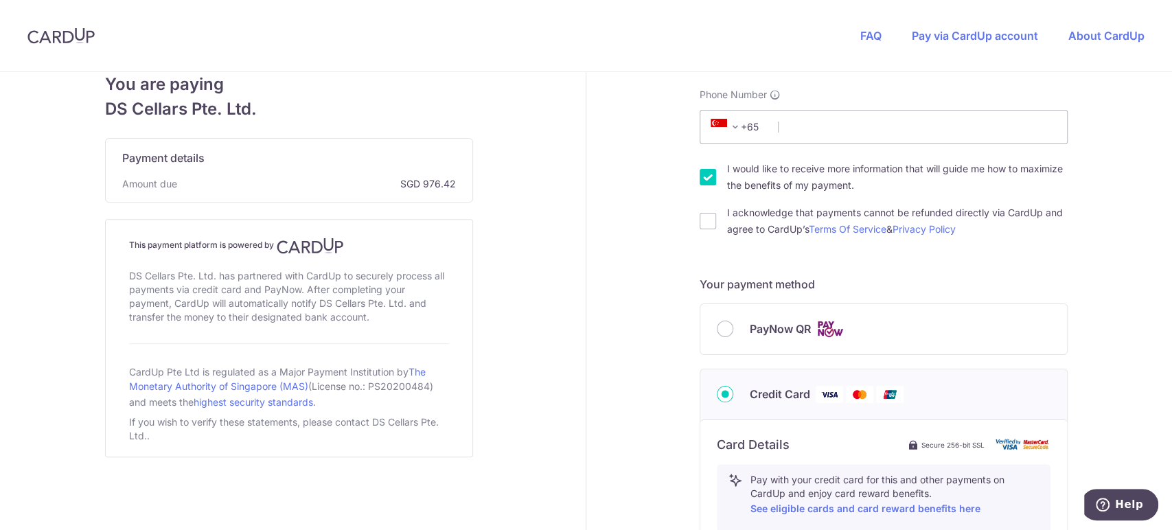
scroll to position [305, 0]
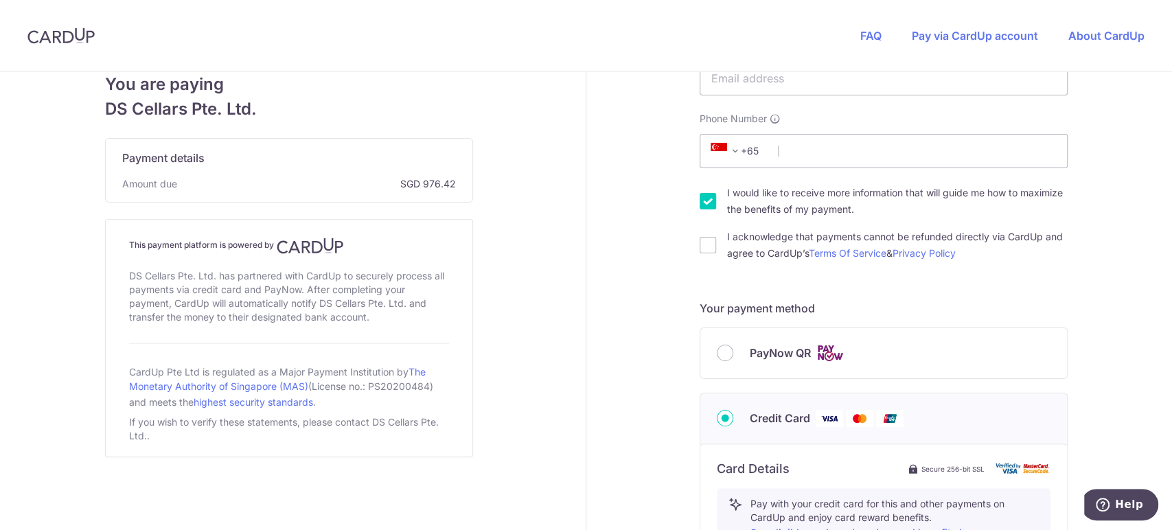
click at [688, 241] on div "Payment details Payment reference Enter the invoice number or reference provide…" at bounding box center [884, 397] width 594 height 1260
click at [700, 243] on input "I acknowledge that payments cannot be refunded directly via CardUp and agree to…" at bounding box center [708, 245] width 16 height 16
checkbox input "true"
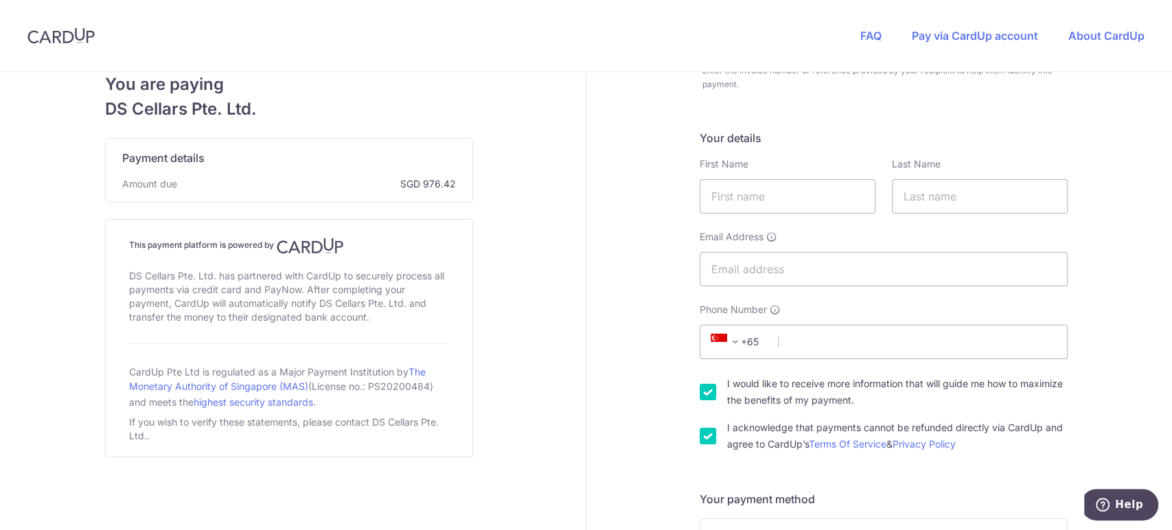
scroll to position [0, 0]
